Goal: Transaction & Acquisition: Subscribe to service/newsletter

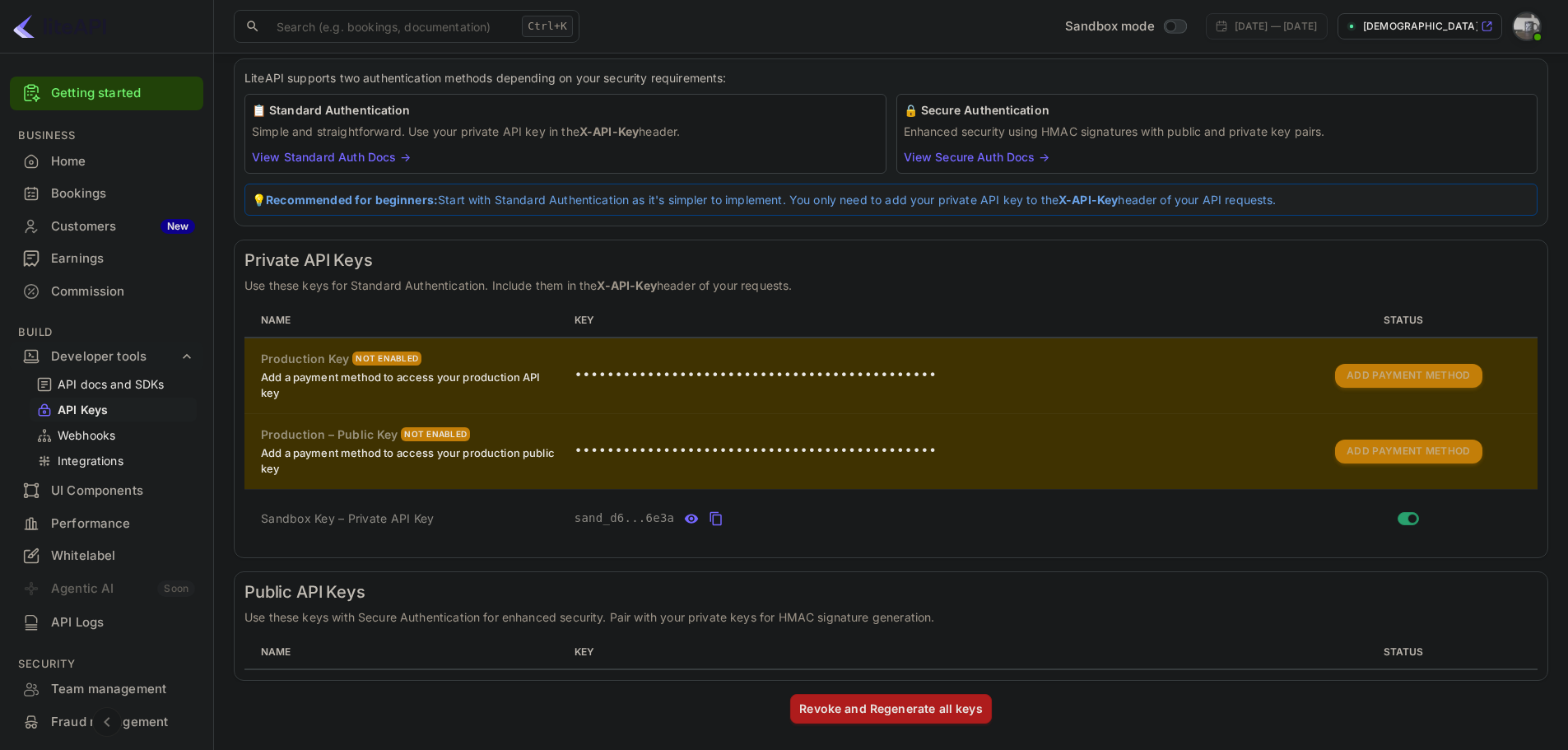
scroll to position [90, 0]
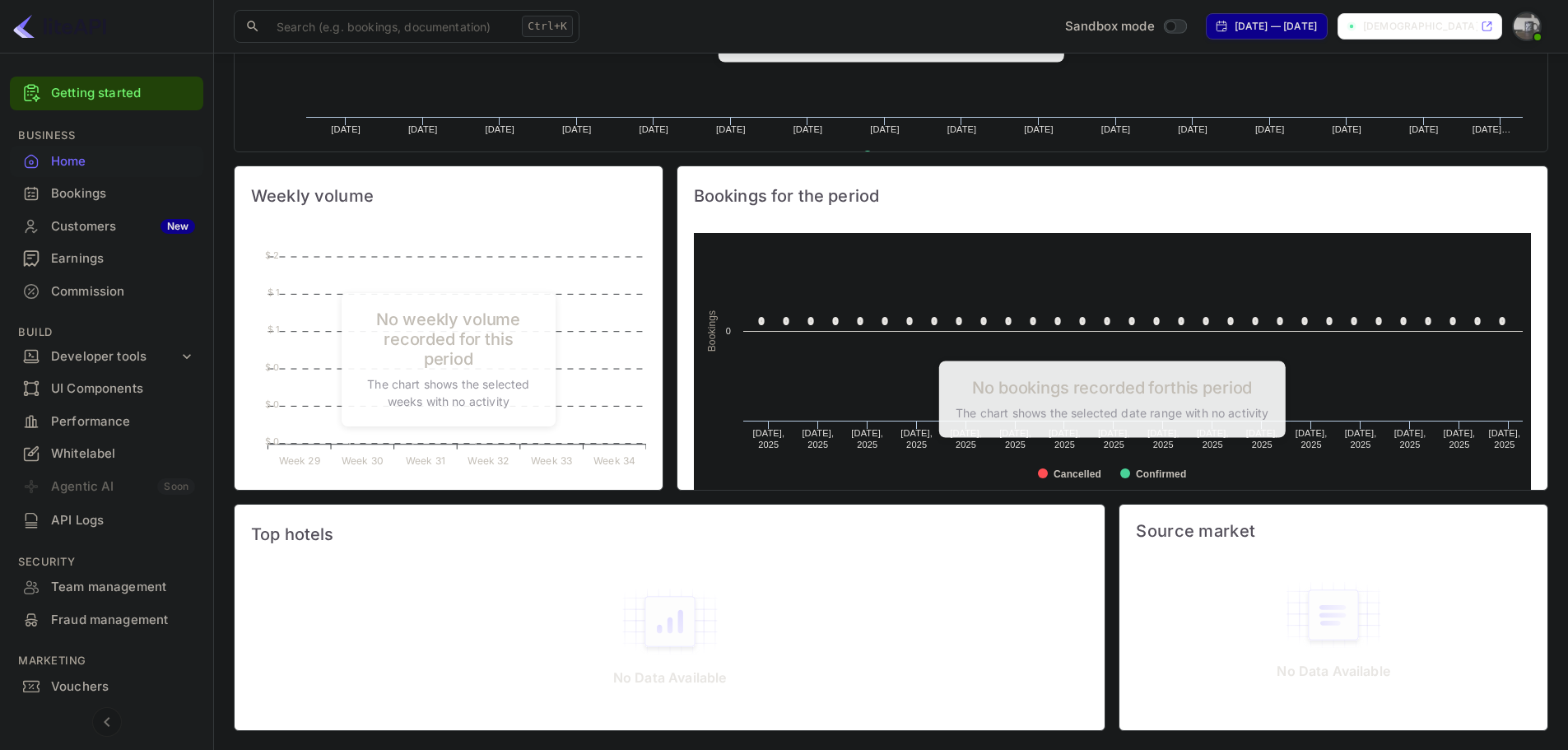
scroll to position [508, 0]
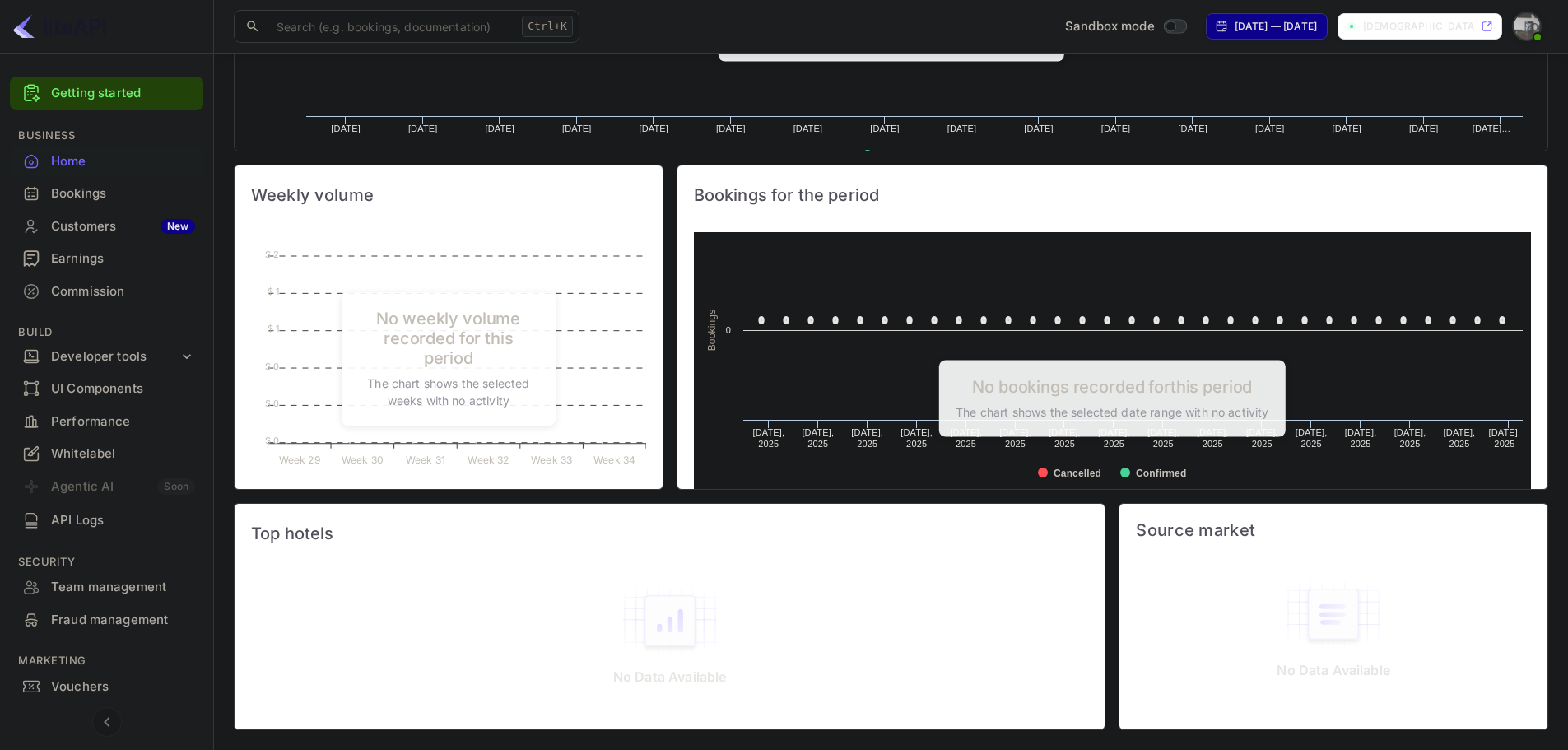
click at [82, 521] on div "API Logs" at bounding box center [123, 520] width 144 height 19
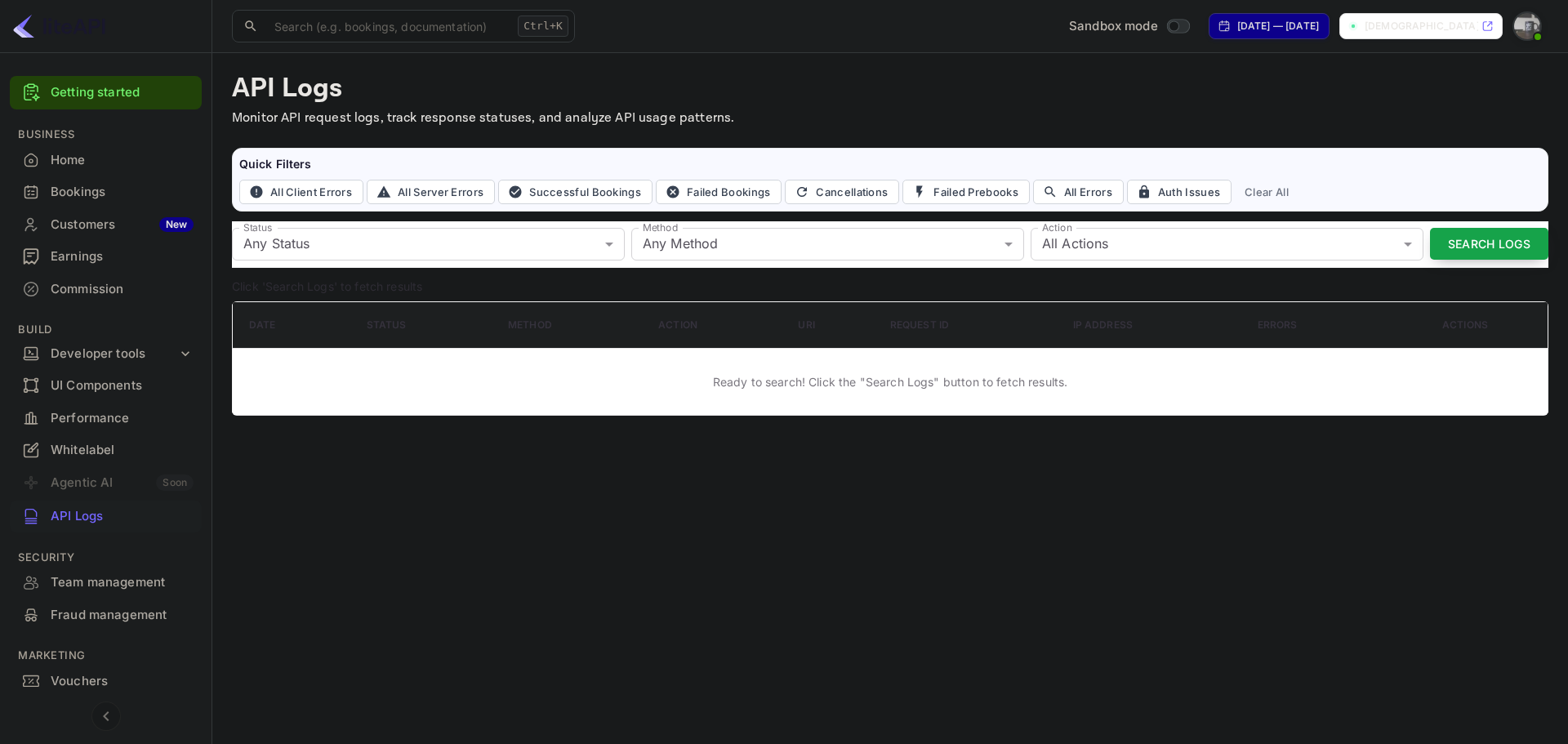
click at [1483, 236] on button "Search Logs" at bounding box center [1489, 244] width 119 height 32
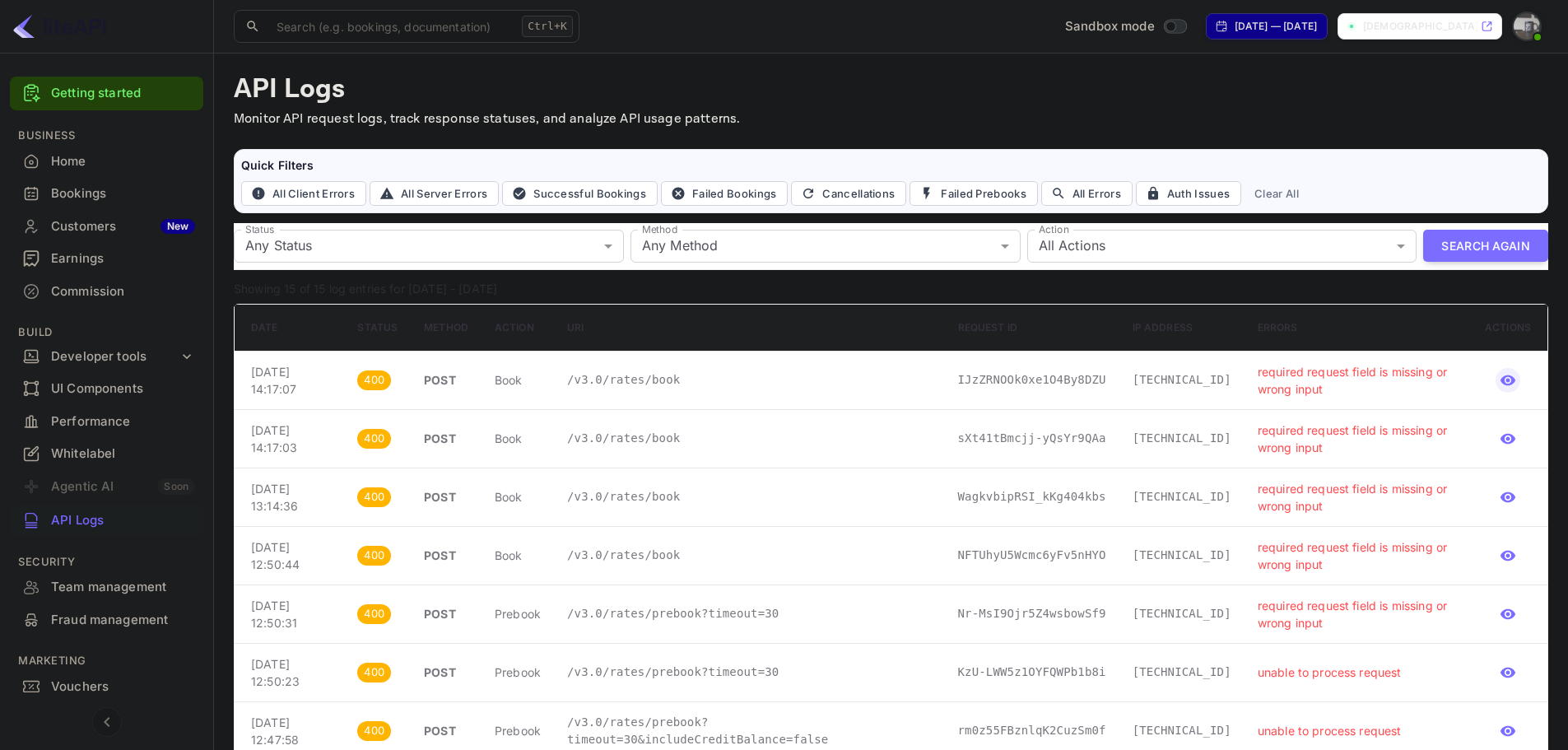
click at [1509, 379] on icon "button" at bounding box center [1508, 380] width 15 height 11
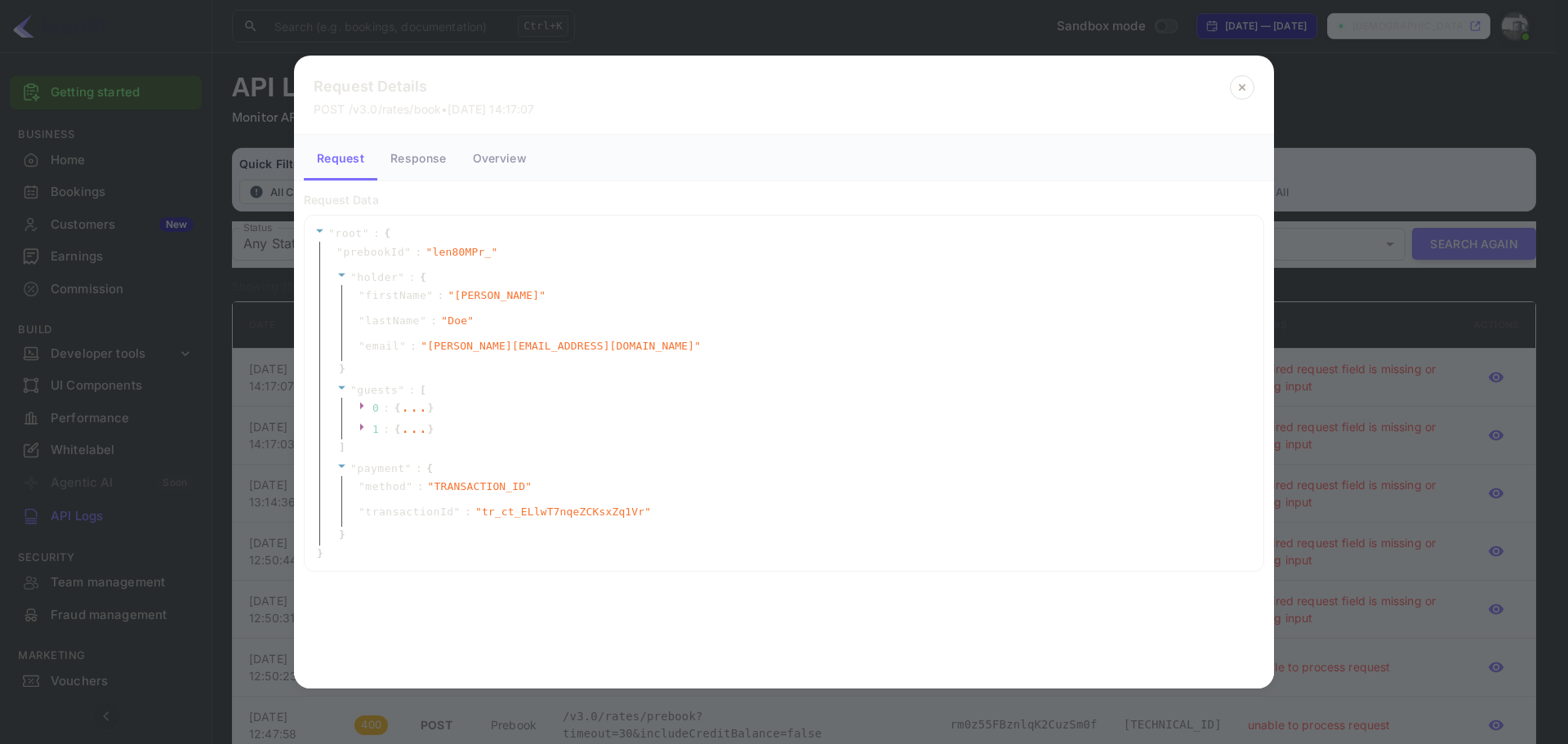
click at [1247, 82] on icon at bounding box center [1242, 87] width 25 height 25
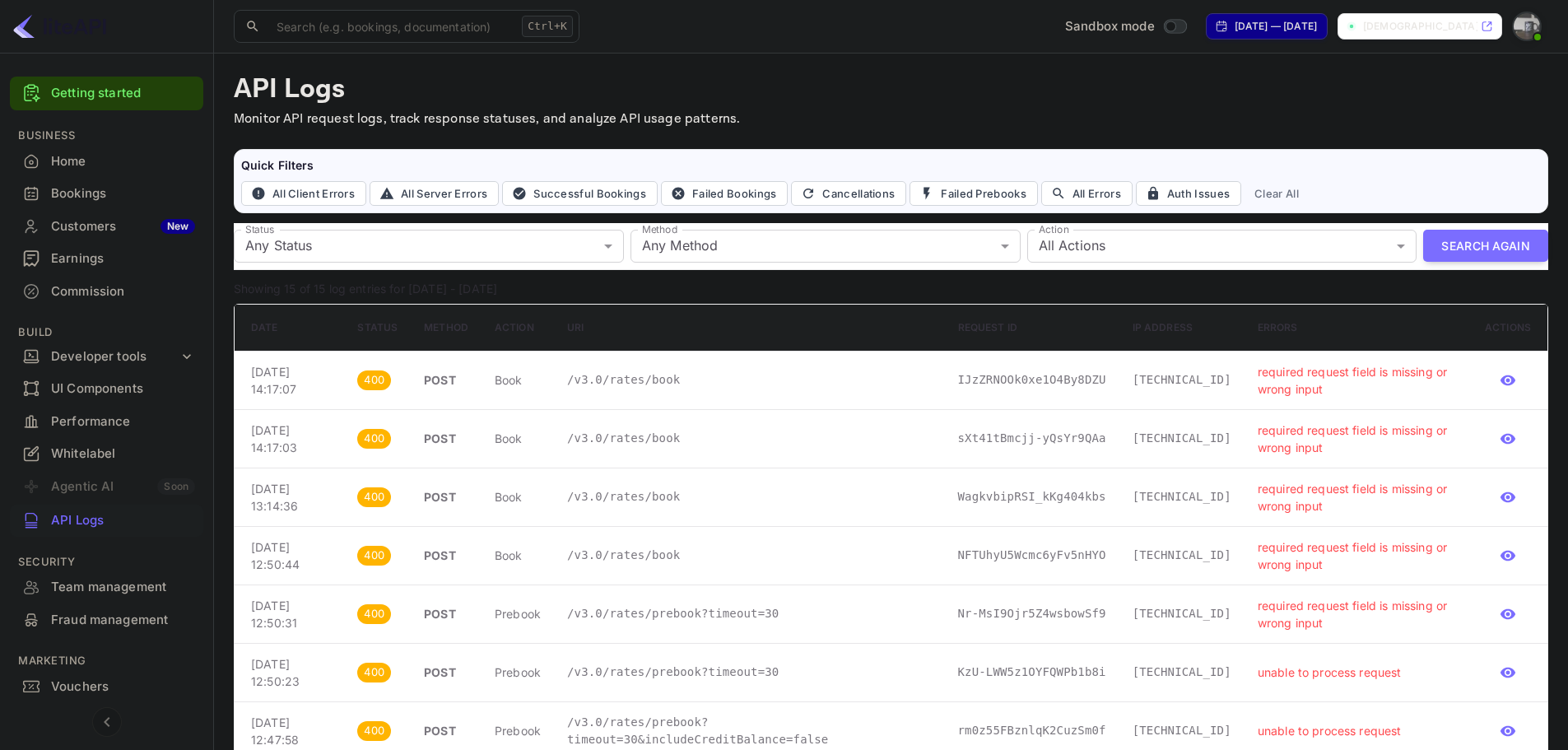
click at [1518, 23] on img at bounding box center [1527, 27] width 27 height 27
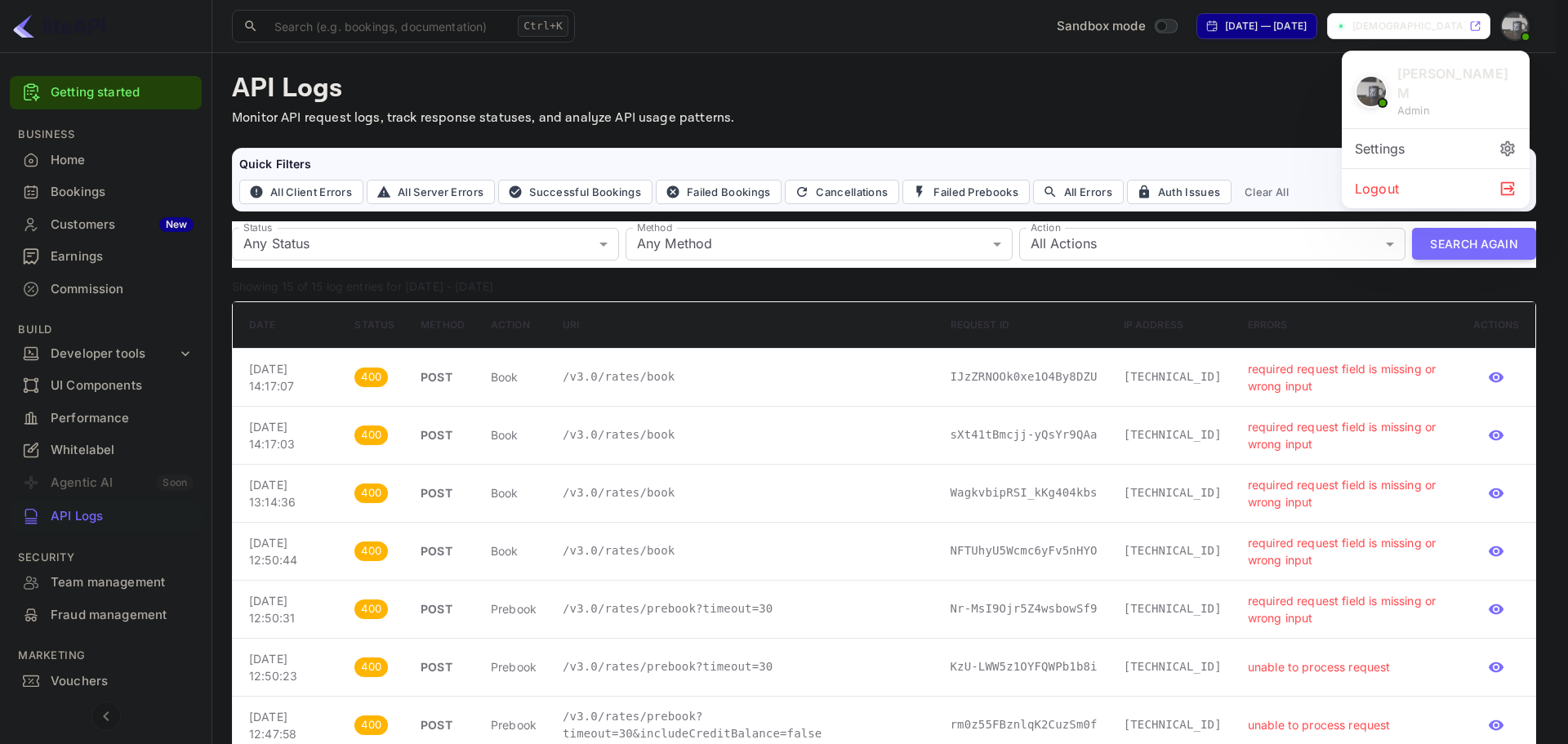
click at [1482, 129] on div "Settings" at bounding box center [1435, 149] width 187 height 40
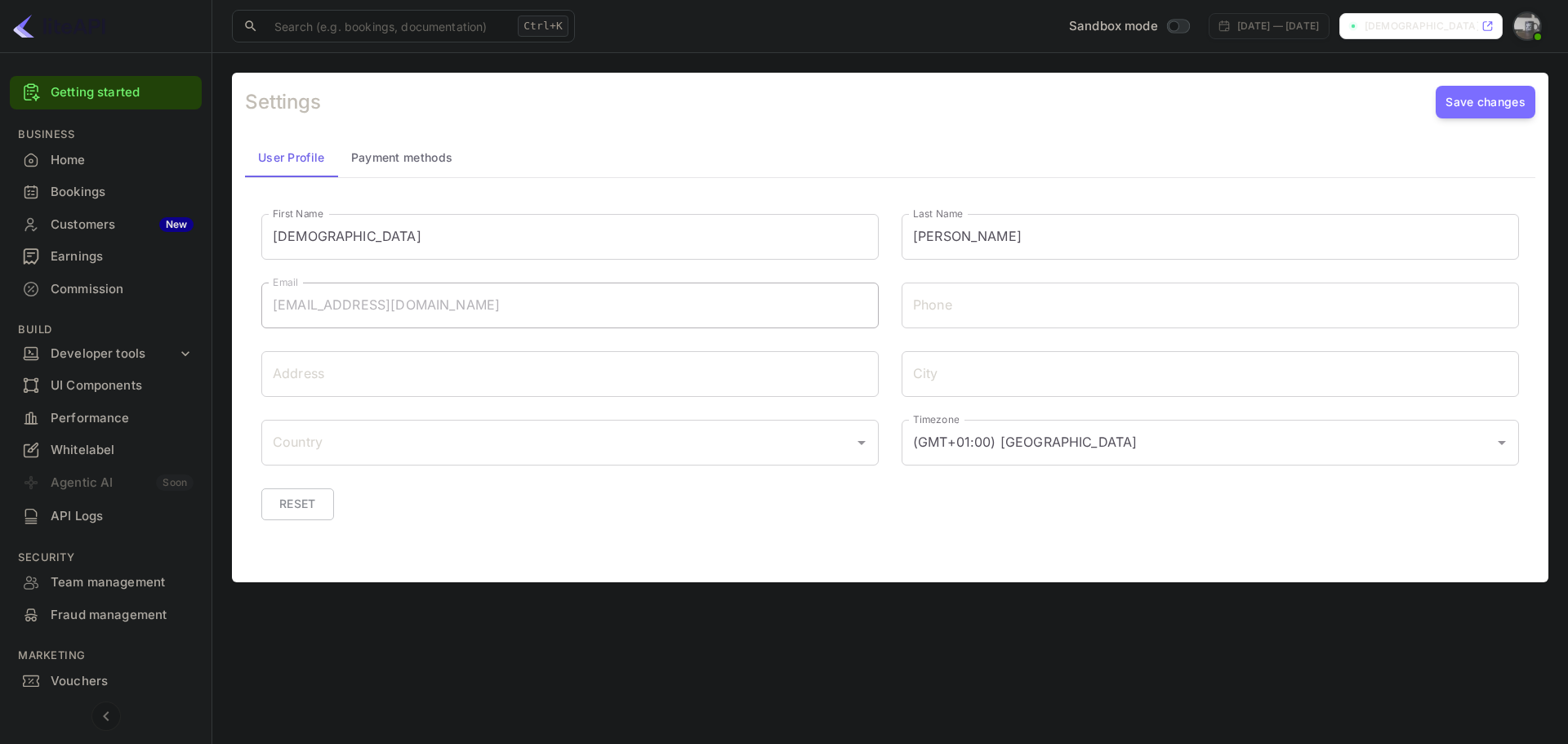
click at [68, 167] on div "Home" at bounding box center [122, 160] width 143 height 18
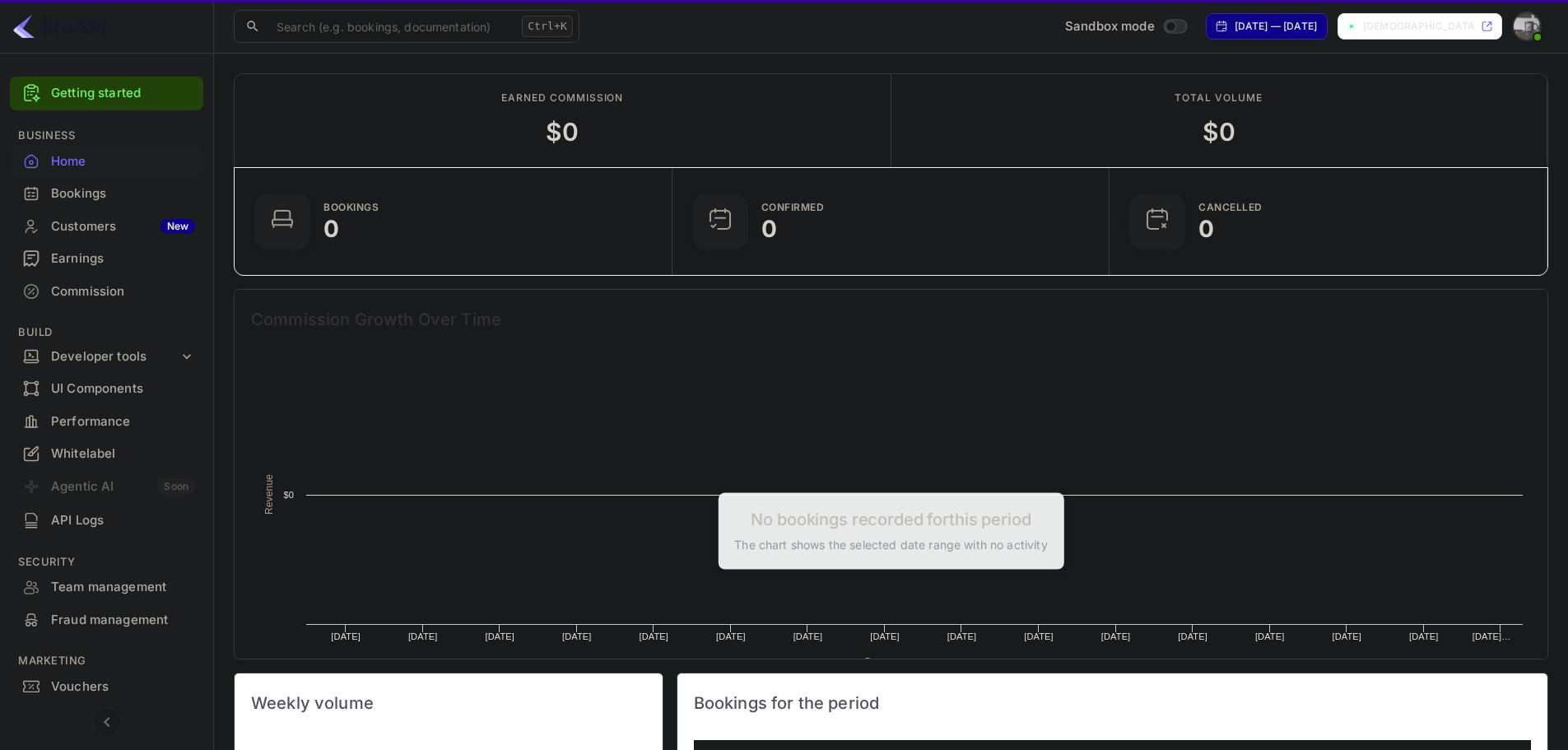
scroll to position [255, 415]
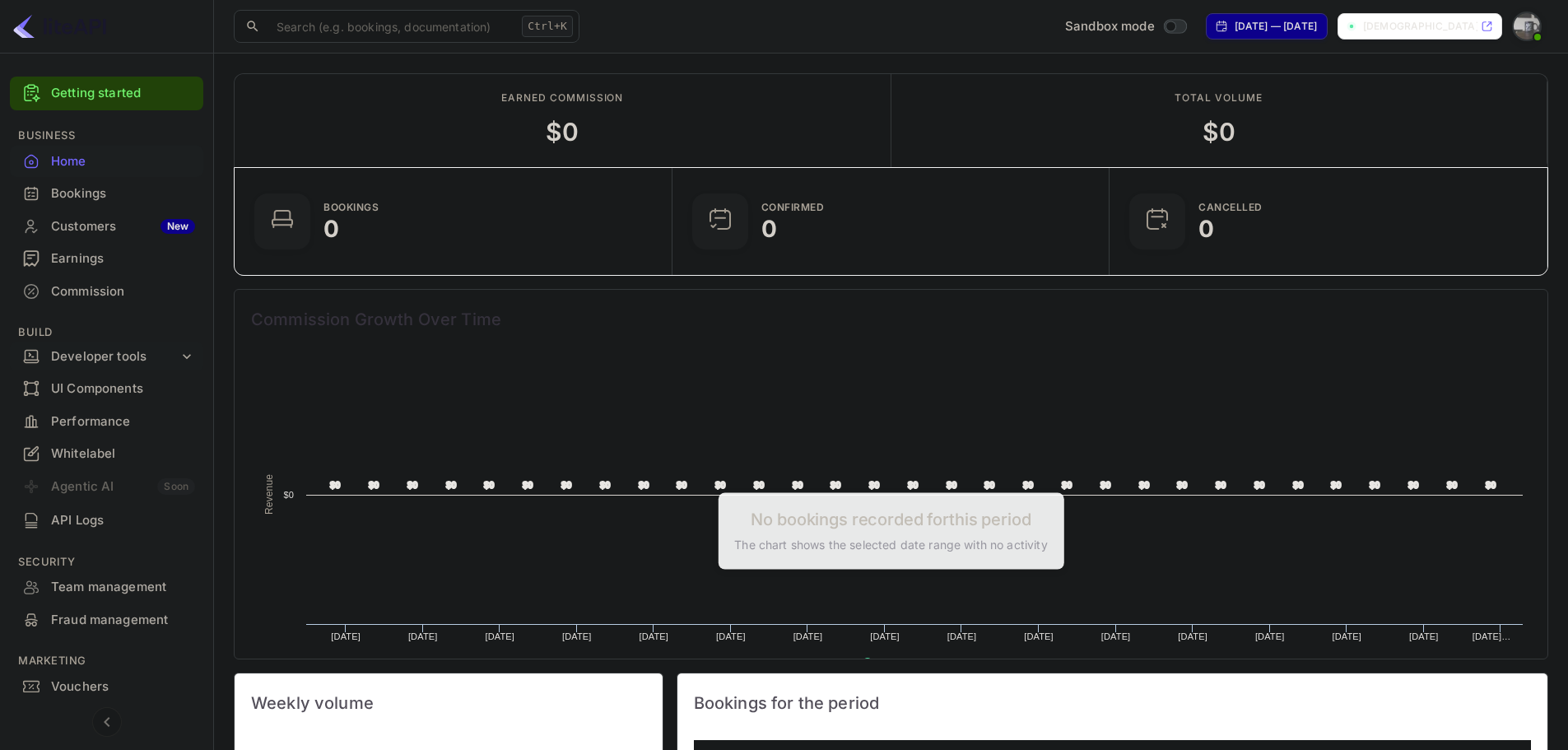
click at [154, 358] on div "Developer tools" at bounding box center [115, 356] width 128 height 19
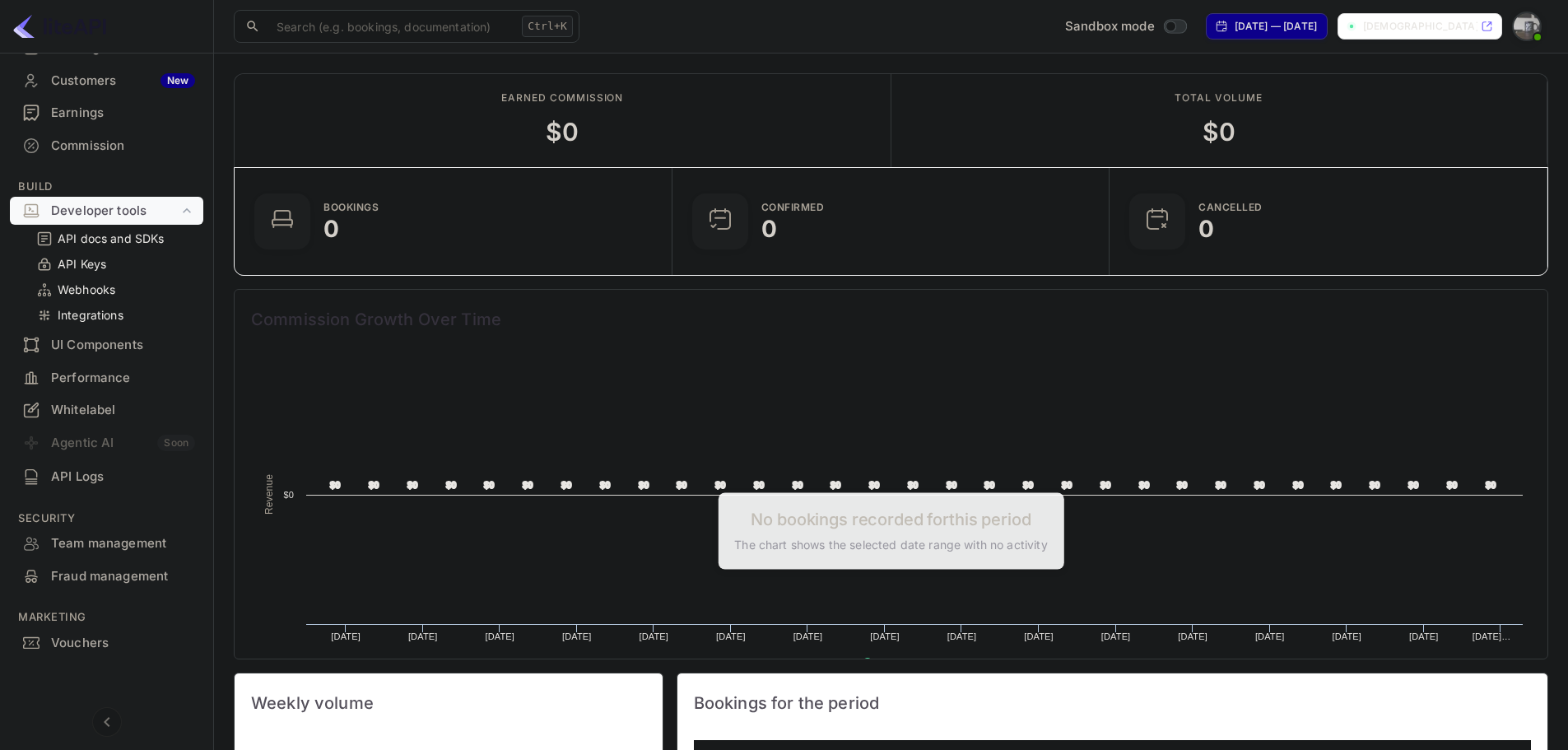
scroll to position [0, 0]
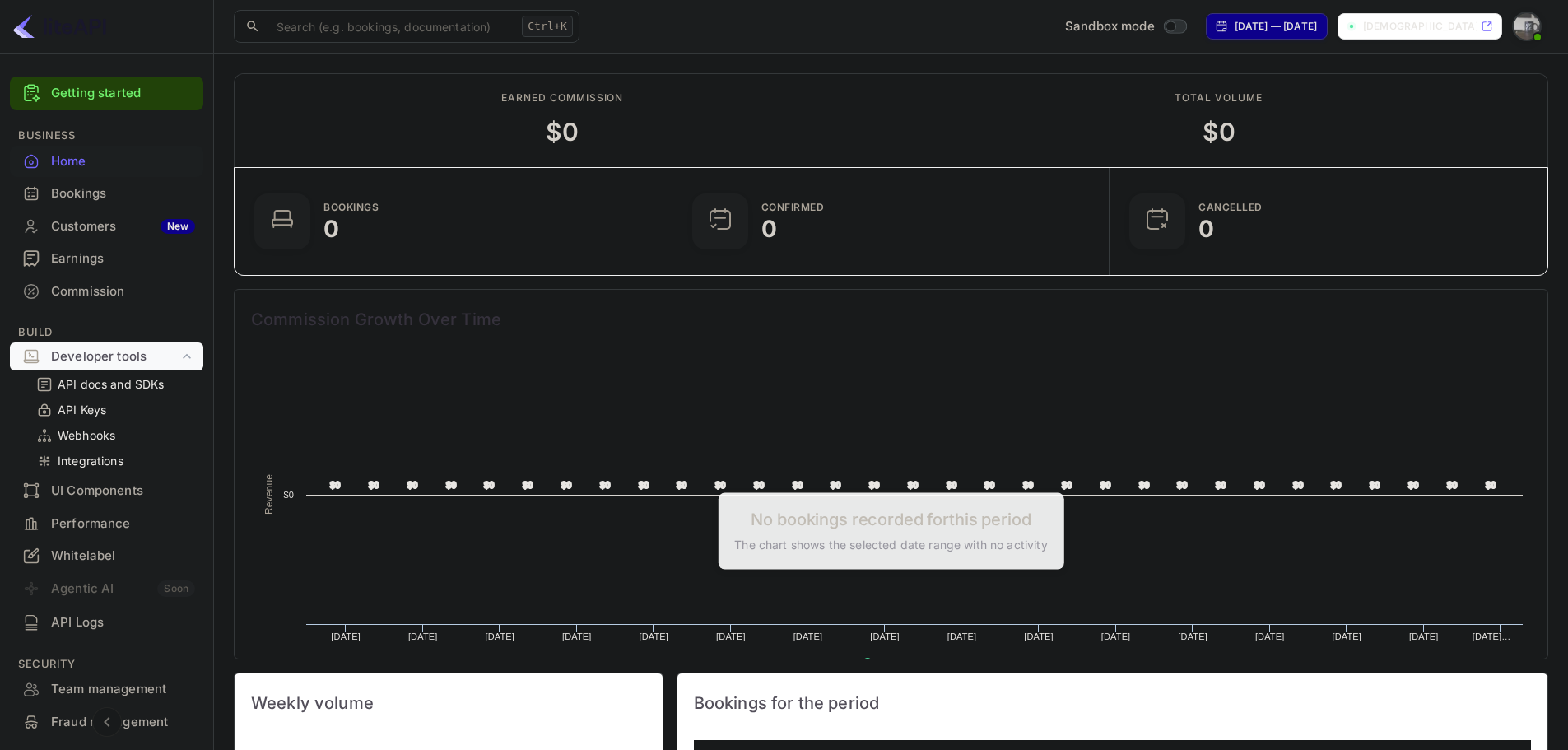
click at [1567, 17] on div "​ Ctrl+K ​ Sandbox mode Jul 20, 2025 — Aug 19, 2025 vishnu-priyan-m-irsmh...." at bounding box center [890, 26] width 1354 height 52
click at [1534, 21] on img at bounding box center [1527, 27] width 27 height 27
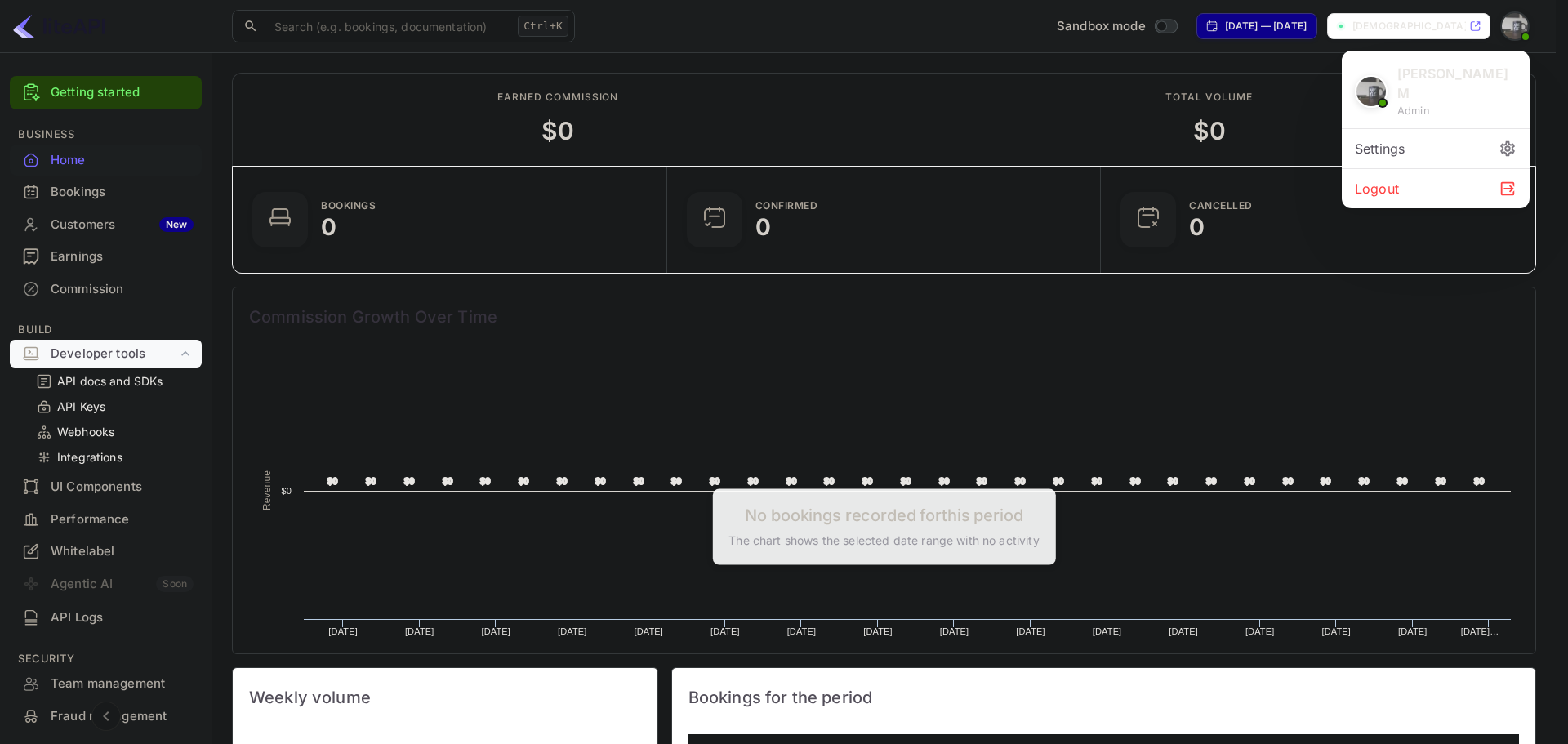
click at [1420, 169] on div "Logout" at bounding box center [1435, 188] width 187 height 40
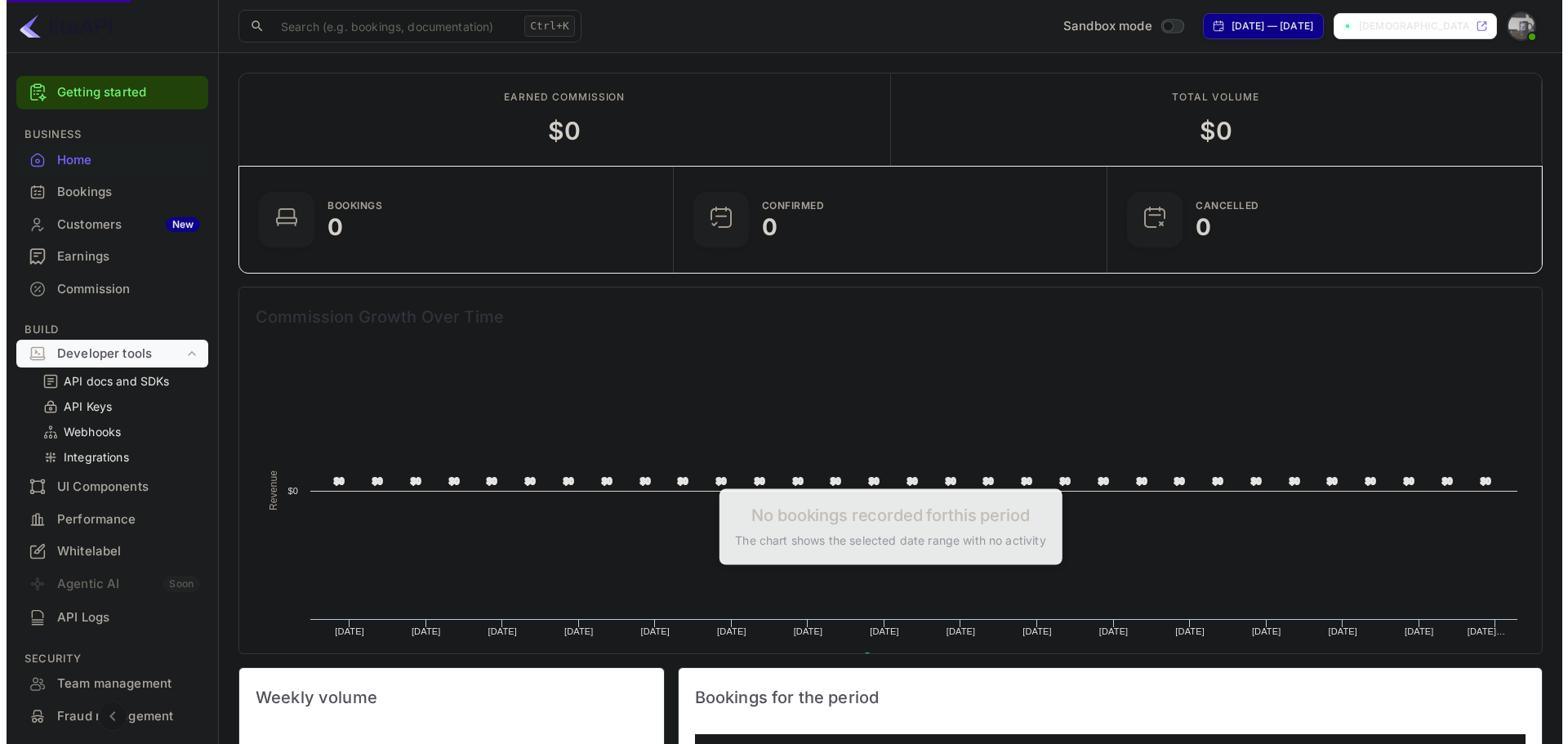
scroll to position [13, 13]
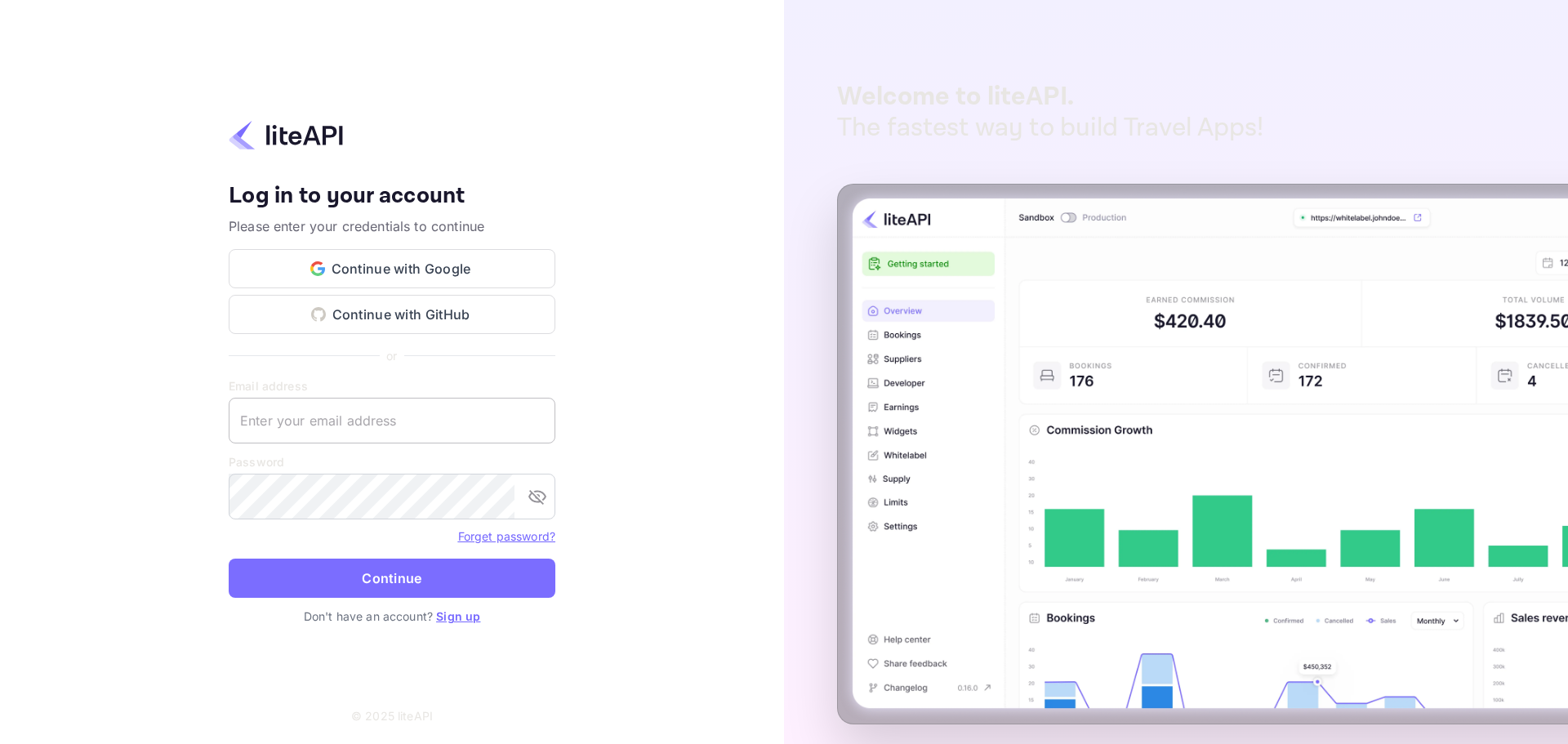
click at [382, 423] on input "text" at bounding box center [392, 420] width 326 height 46
click at [459, 624] on p "Don't have an account? Sign up" at bounding box center [392, 616] width 326 height 17
click at [458, 620] on link "Sign up" at bounding box center [458, 616] width 44 height 14
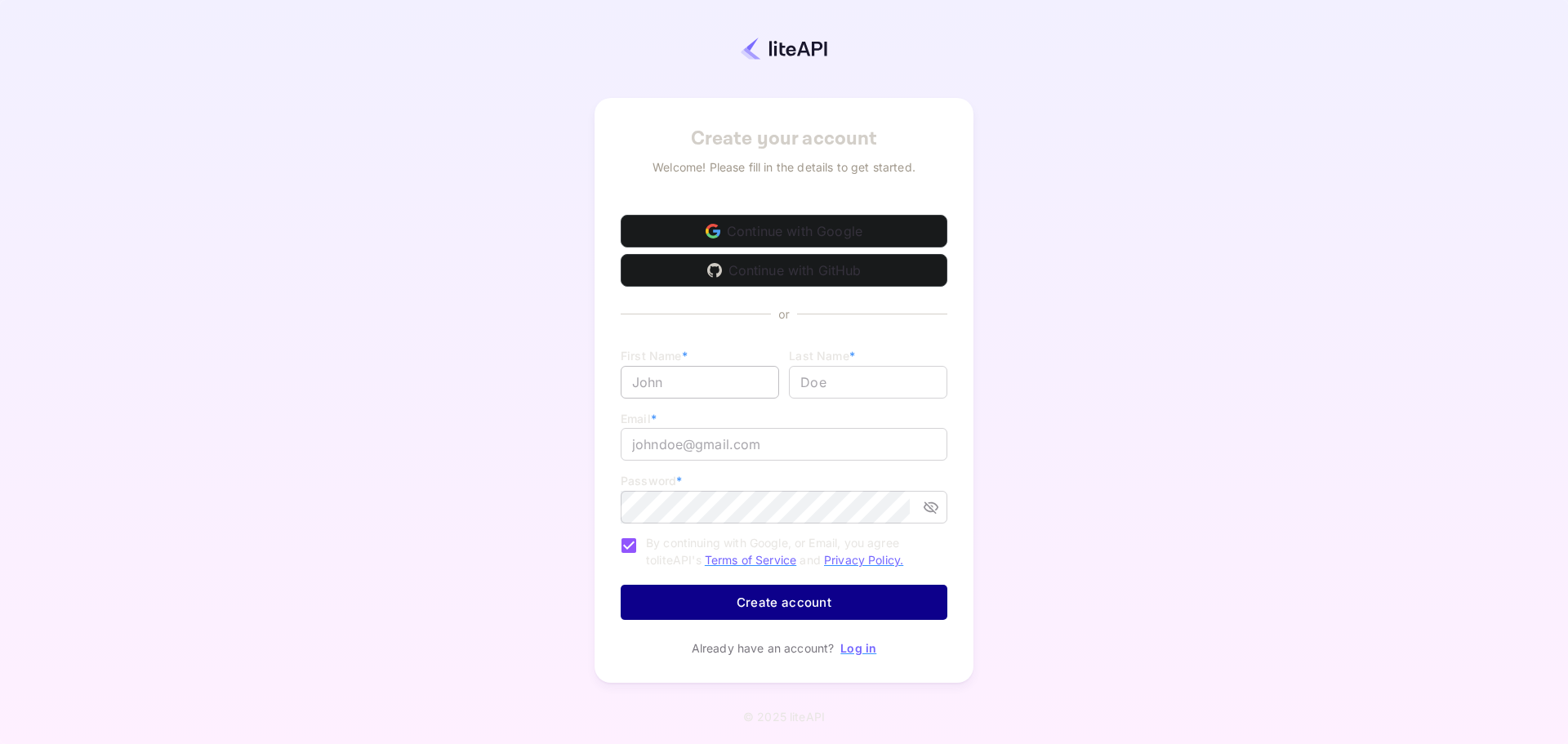
click at [710, 388] on input "Email *" at bounding box center [700, 382] width 158 height 33
type input "Vishnu Priyan"
type input "M"
drag, startPoint x: 844, startPoint y: 440, endPoint x: 561, endPoint y: 439, distance: 283.0
click at [561, 439] on div "Create your account Welcome! Please fill in the details to get started. Continu…" at bounding box center [784, 390] width 1425 height 638
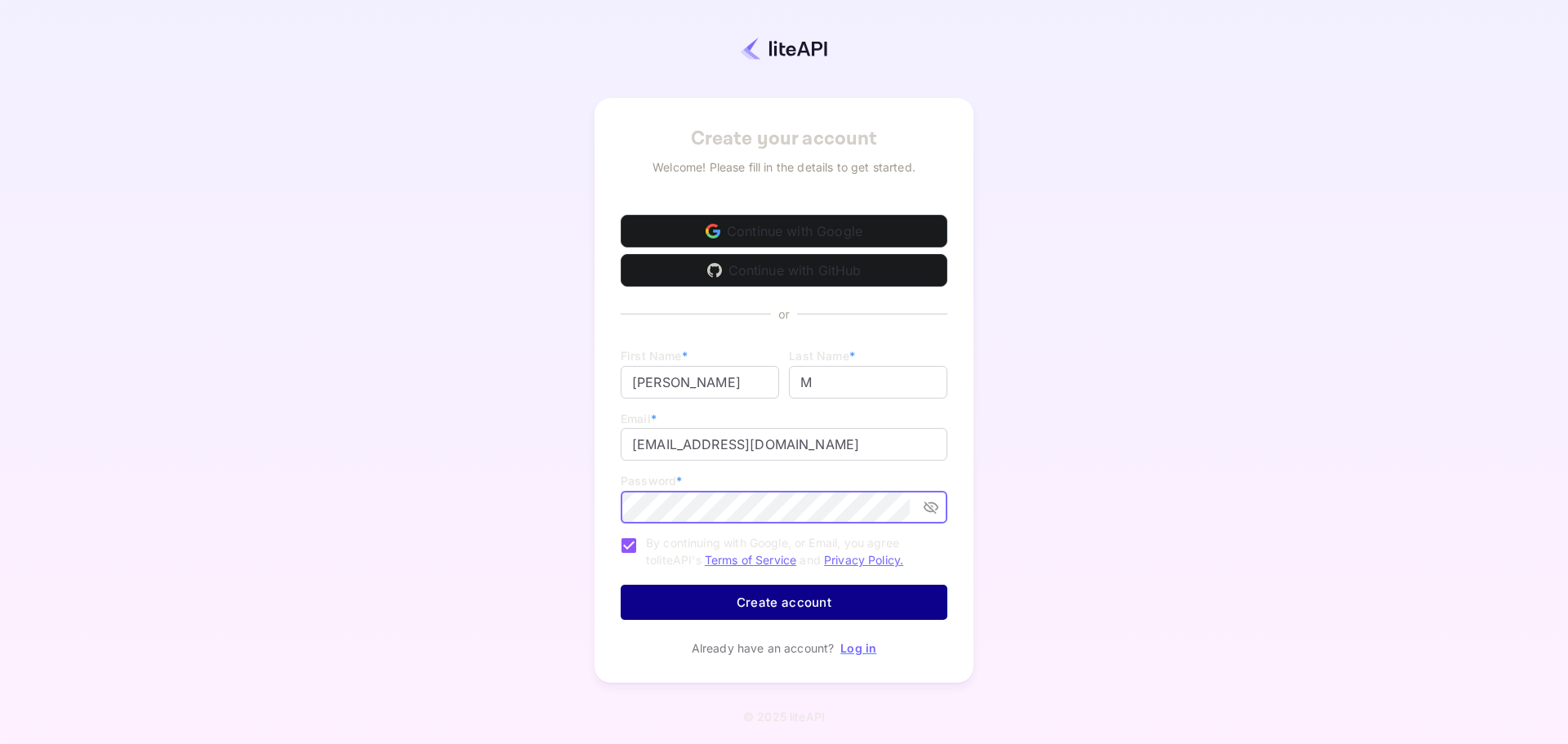
click at [838, 425] on div "Email * vishnu.priyan@meyicloud.co ​" at bounding box center [783, 439] width 326 height 62
click at [854, 436] on input "vishnu.priyan@meyicloud.co" at bounding box center [783, 443] width 326 height 33
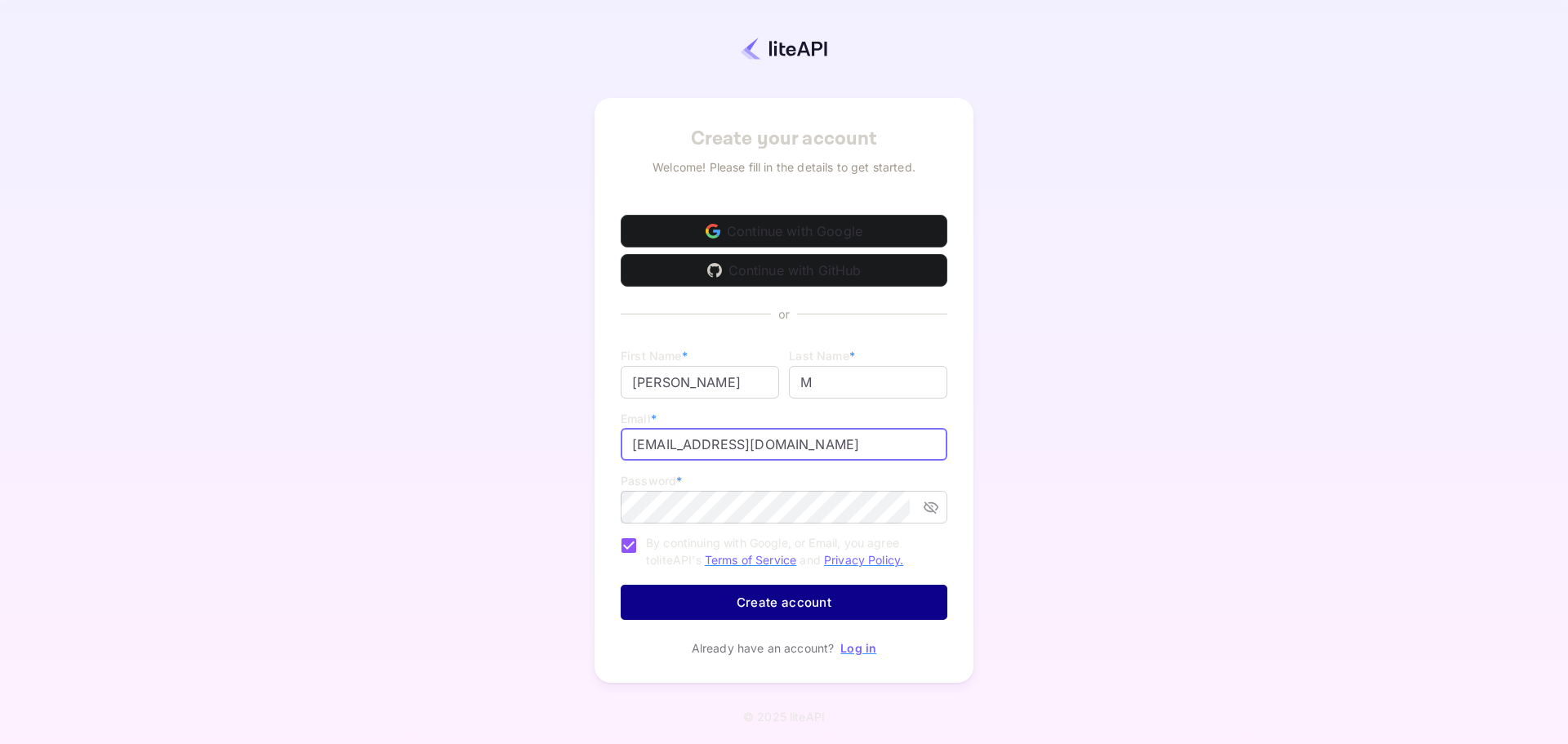
type input "vishnu.priyan@meyicloud.com"
click at [735, 481] on div "Password * ​" at bounding box center [783, 498] width 326 height 55
drag, startPoint x: 932, startPoint y: 503, endPoint x: 918, endPoint y: 560, distance: 58.7
click at [932, 503] on icon "toggle password visibility" at bounding box center [931, 508] width 15 height 12
click at [840, 593] on button "Create account" at bounding box center [783, 602] width 326 height 35
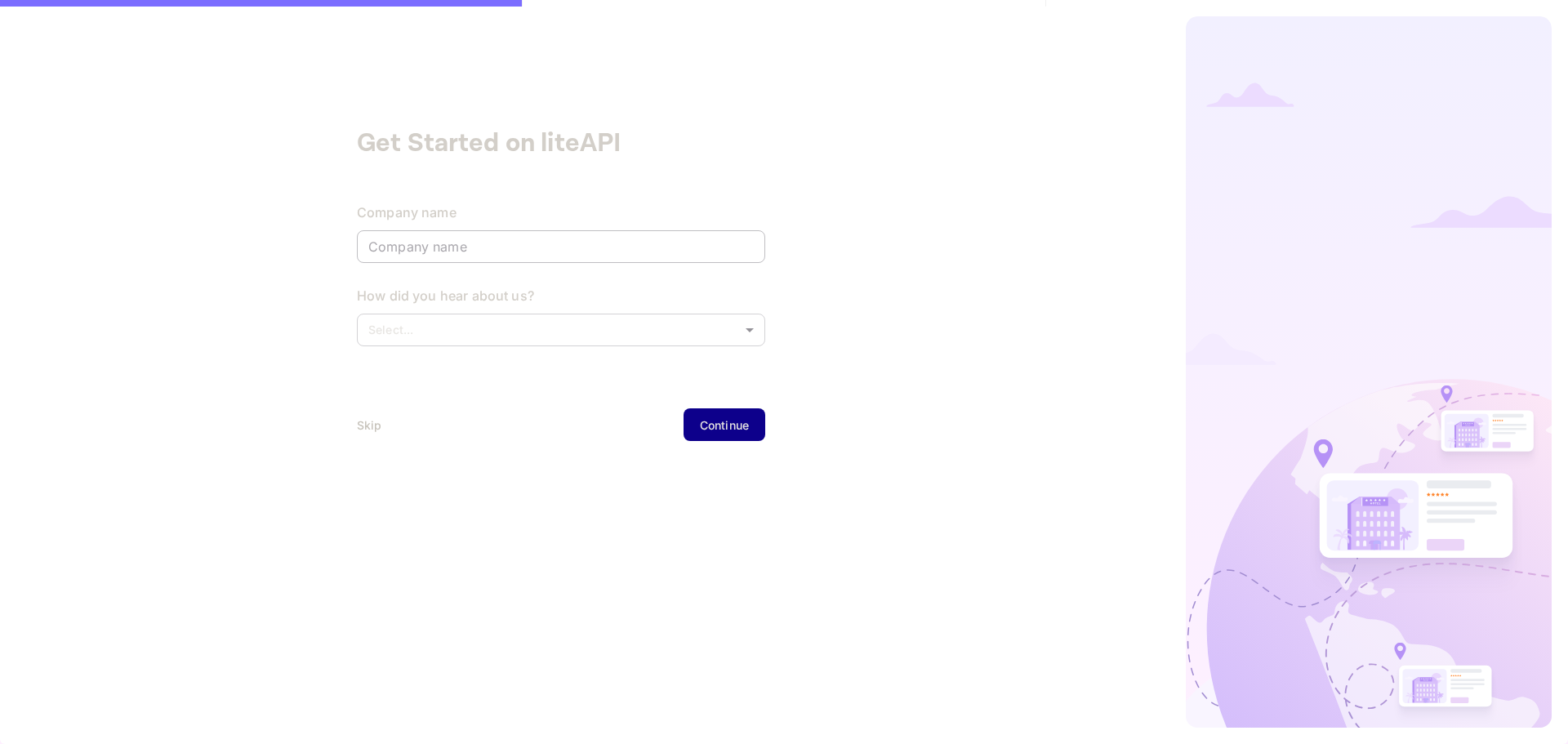
click at [499, 252] on input "text" at bounding box center [561, 246] width 408 height 33
type input "test"
click at [472, 344] on body "Get Started on liteAPI Company name test ​ How did you hear about us? Select...…" at bounding box center [784, 372] width 1568 height 744
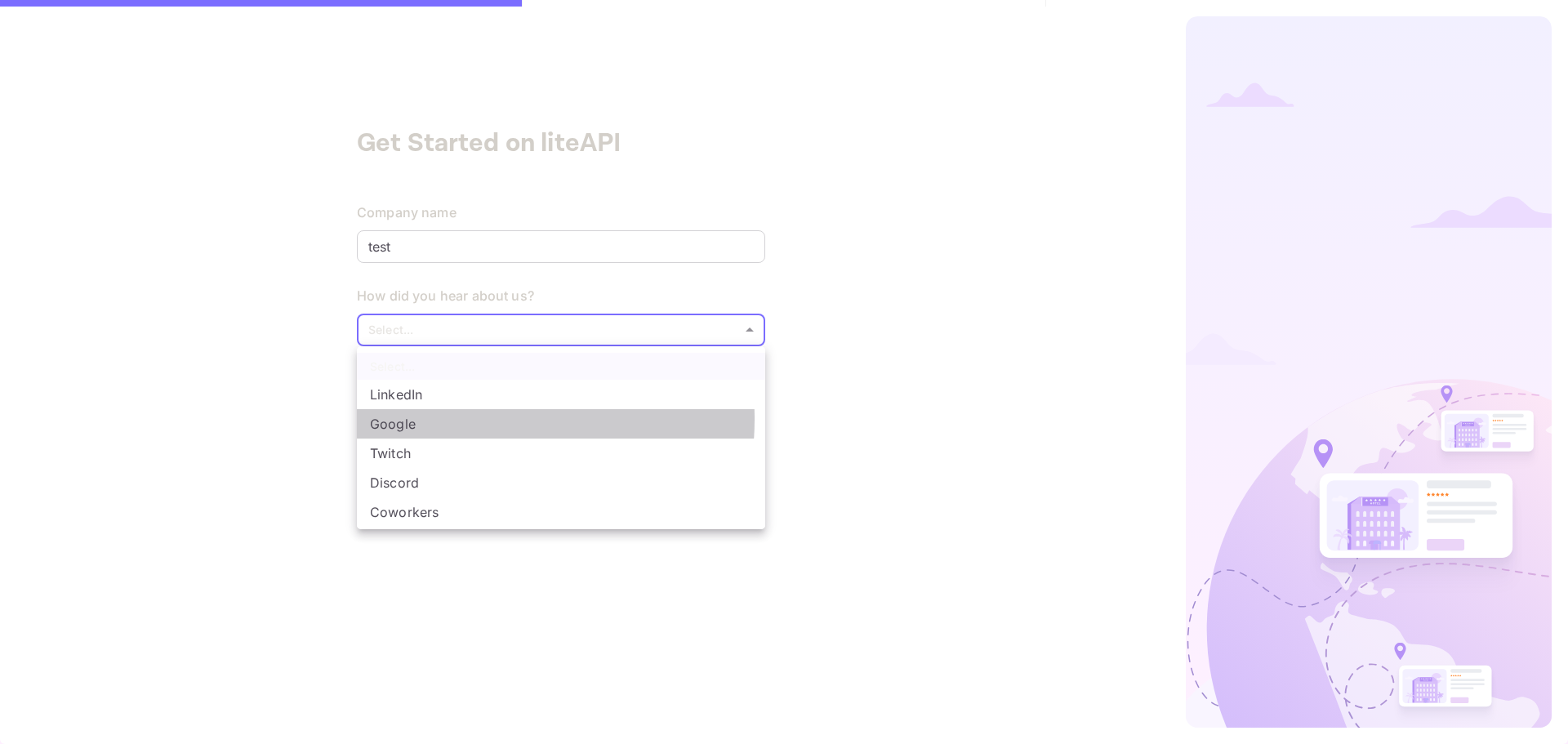
click at [456, 419] on li "Google" at bounding box center [561, 423] width 408 height 29
type input "Google"
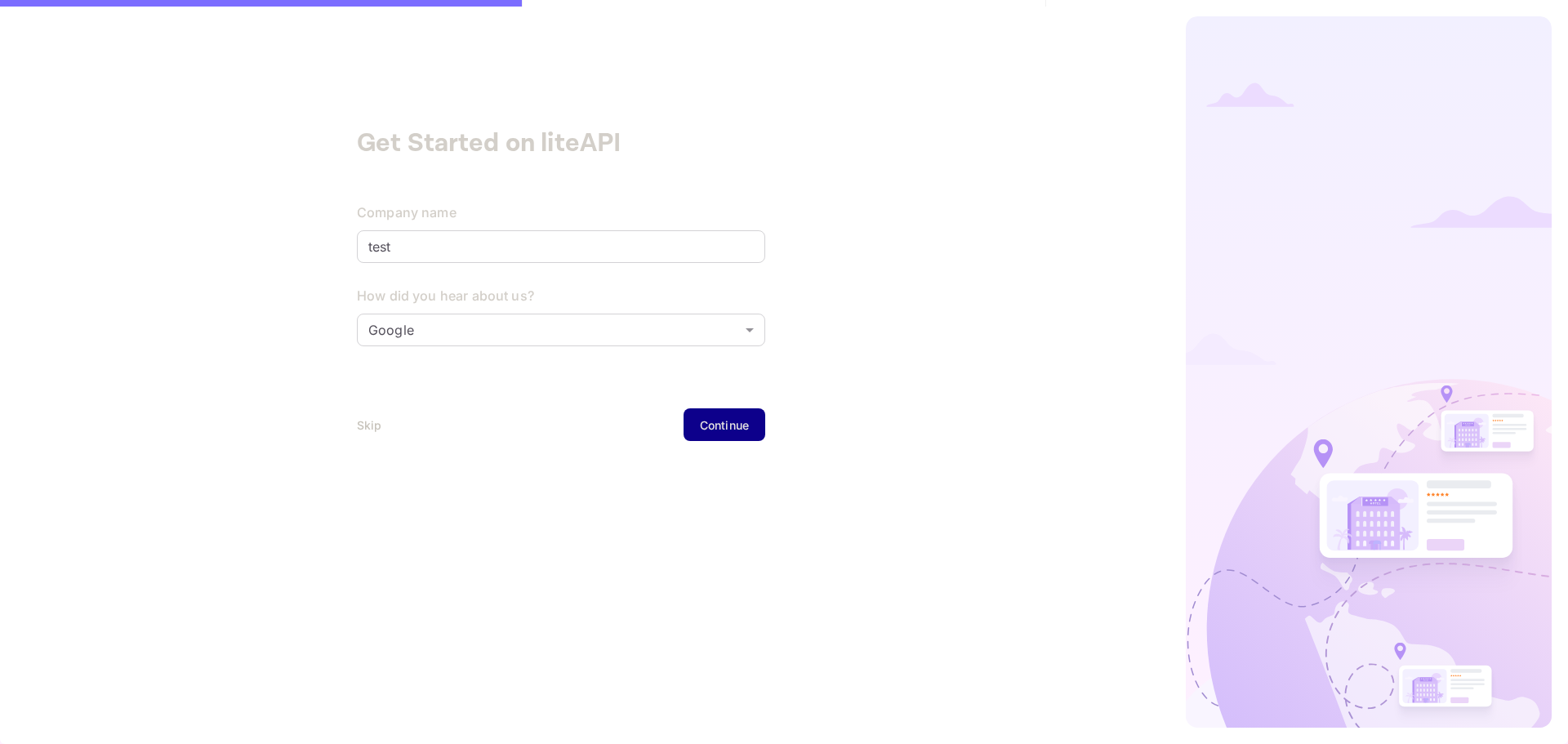
click at [729, 421] on div "Continue" at bounding box center [724, 424] width 49 height 17
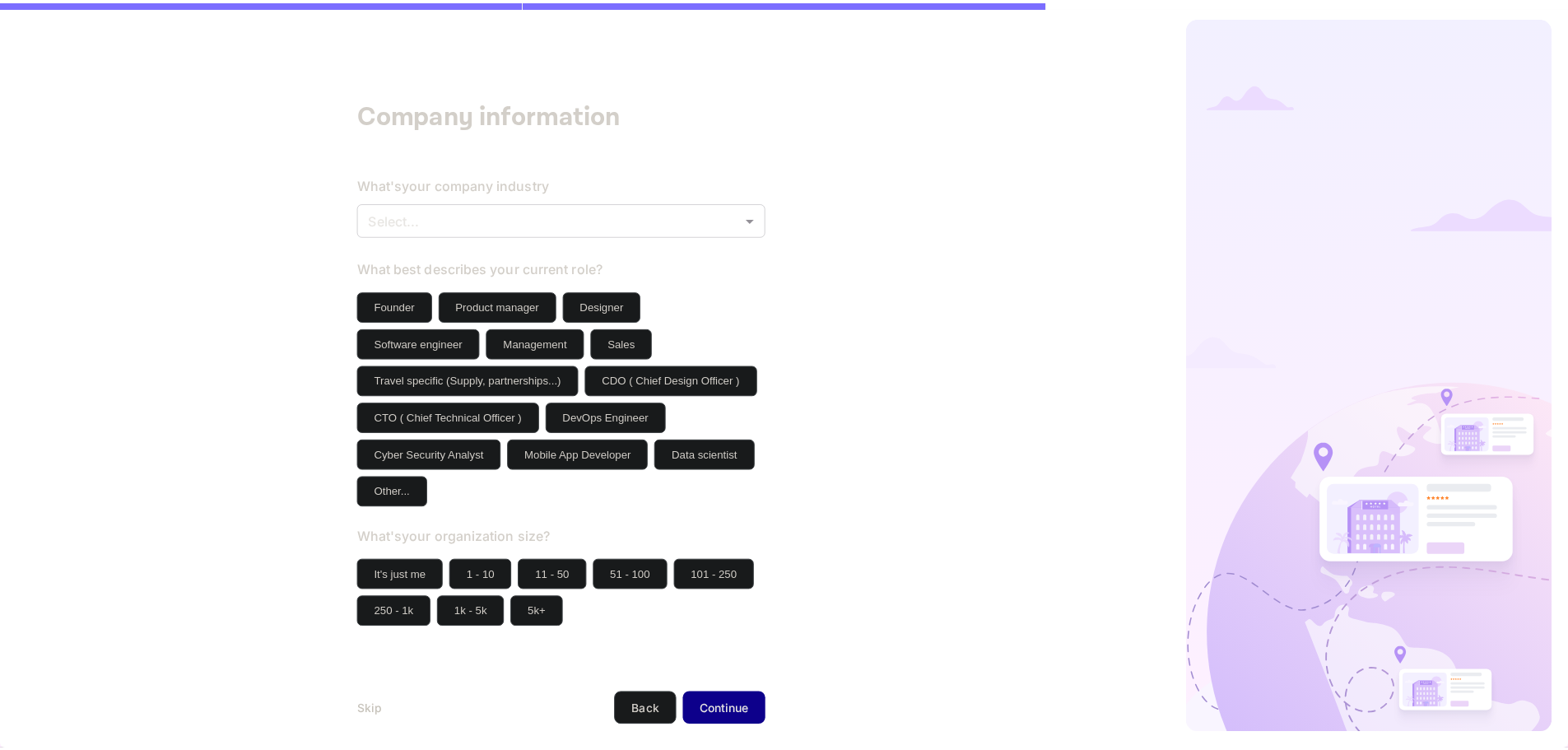
scroll to position [45, 0]
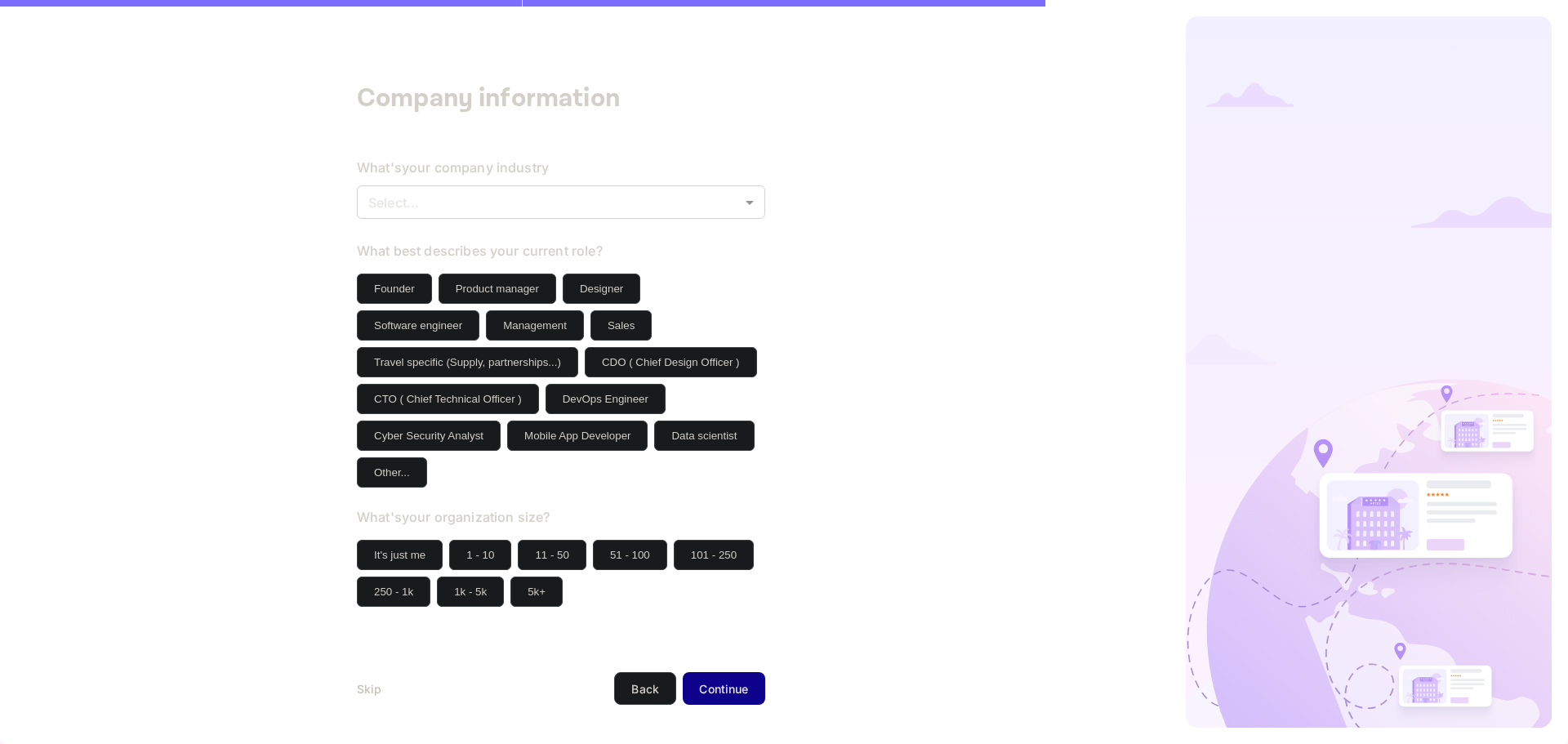
click at [364, 695] on div "Skip" at bounding box center [370, 688] width 26 height 17
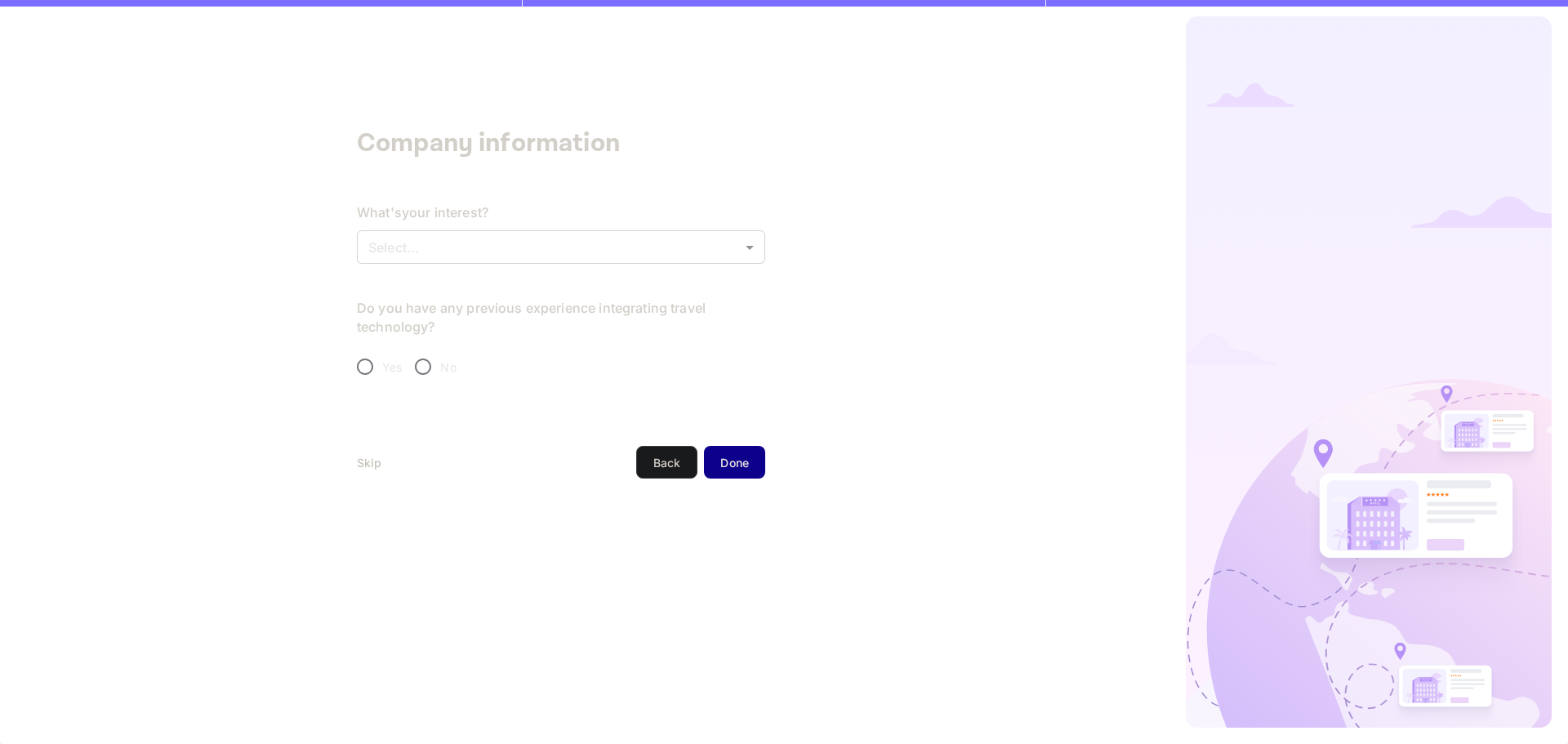
click at [351, 453] on div "Company information What's your interest? Select... ​ Do you have any previous …" at bounding box center [561, 372] width 1122 height 744
click at [355, 463] on div "Company information What's your interest? Select... ​ Do you have any previous …" at bounding box center [561, 372] width 1122 height 744
click at [369, 467] on div "Skip" at bounding box center [370, 462] width 26 height 17
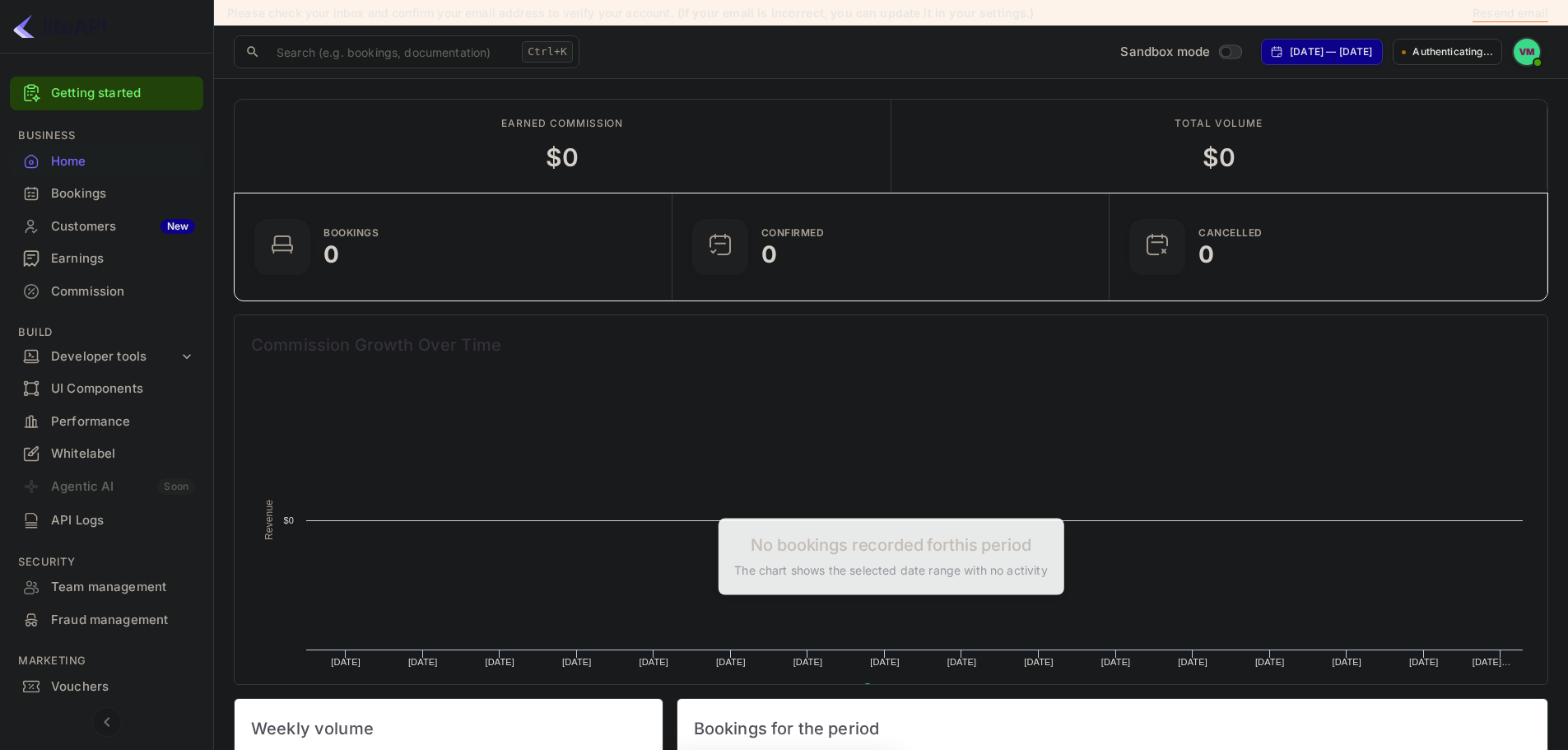
scroll to position [255, 415]
